Goal: Task Accomplishment & Management: Complete application form

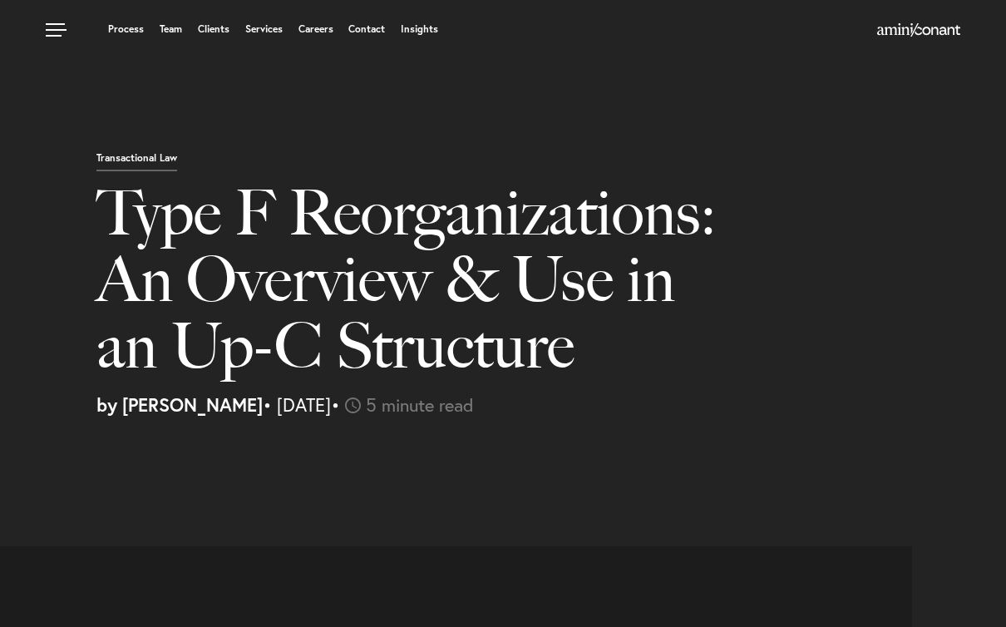
select select "US"
select select "Austin"
select select "Business and Civil Litigation"
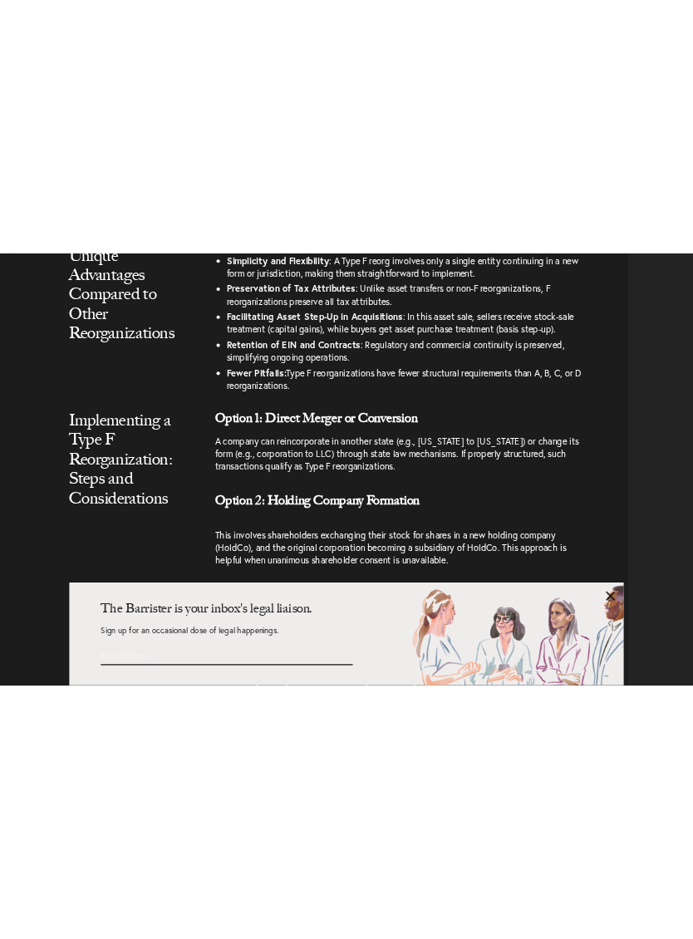
scroll to position [2986, 0]
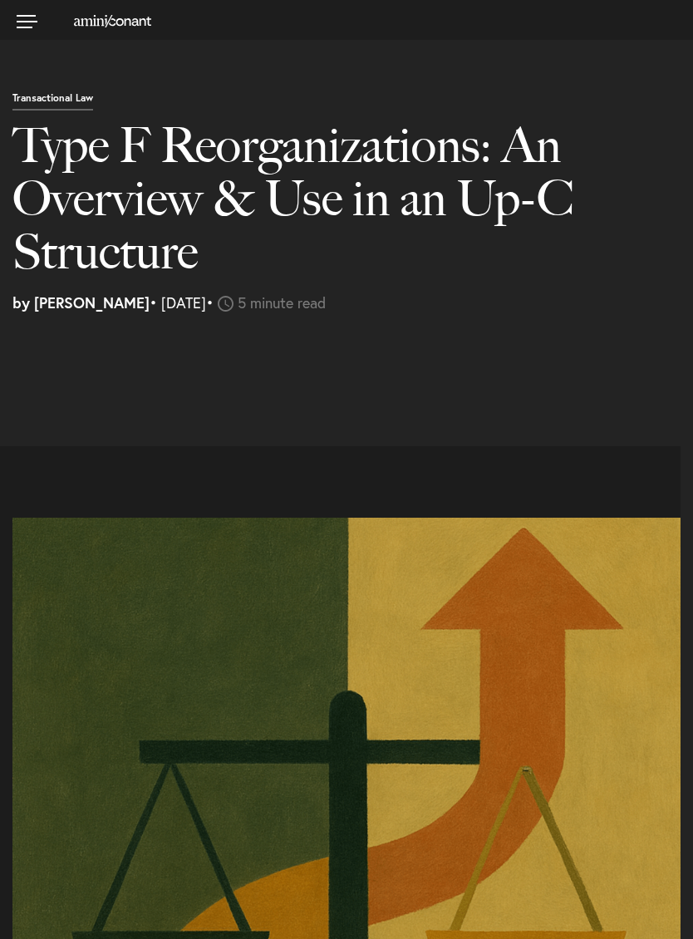
select select "US"
select select "Austin"
select select "Business and Civil Litigation"
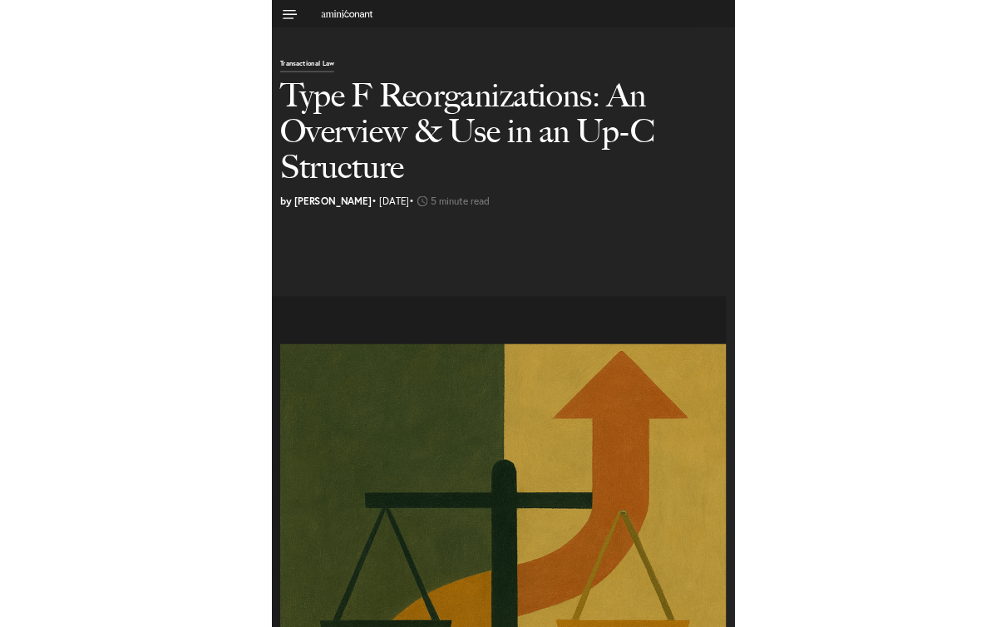
scroll to position [257, 0]
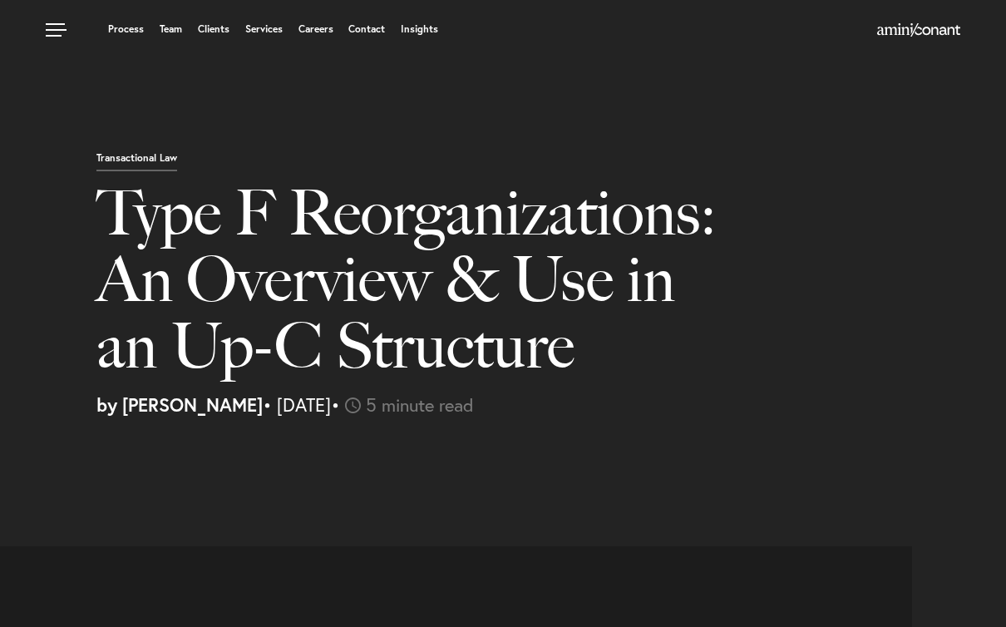
select select "US"
select select "Austin"
select select "Business and Civil Litigation"
